Goal: Transaction & Acquisition: Download file/media

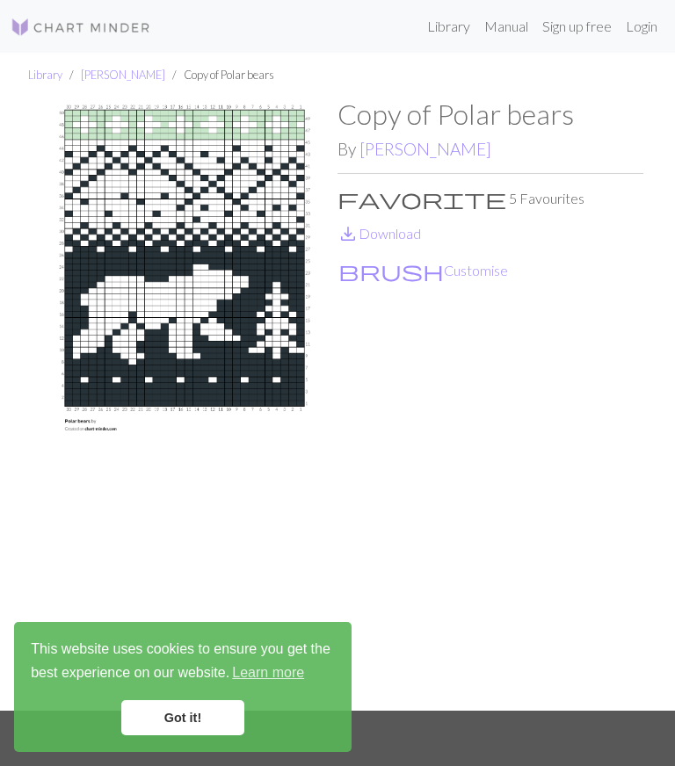
click at [581, 9] on link "Sign up free" at bounding box center [576, 26] width 83 height 35
click at [390, 227] on link "save_alt Download" at bounding box center [378, 233] width 83 height 17
click at [381, 227] on link "save_alt Download" at bounding box center [378, 233] width 83 height 17
